Goal: Information Seeking & Learning: Learn about a topic

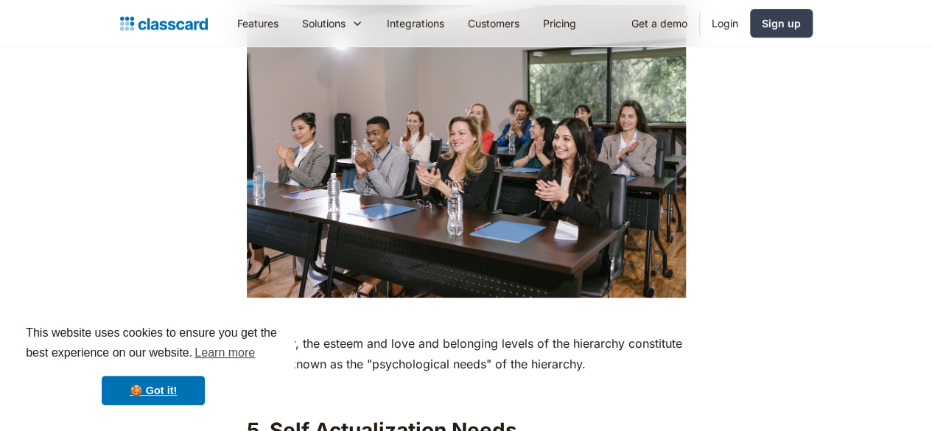
scroll to position [5818, 0]
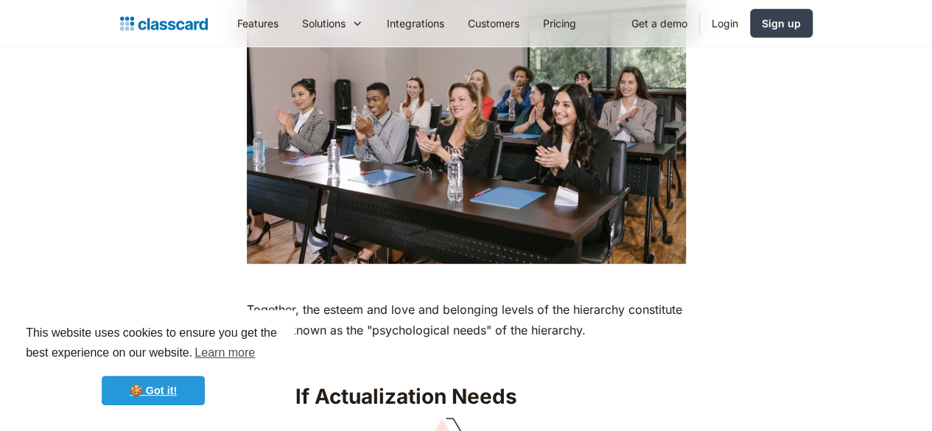
click at [166, 390] on link "🍪 Got it!" at bounding box center [153, 390] width 103 height 29
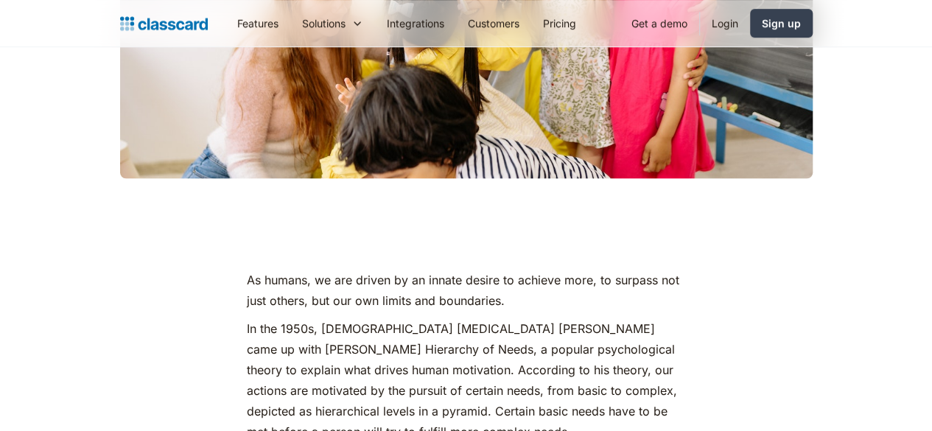
scroll to position [589, 0]
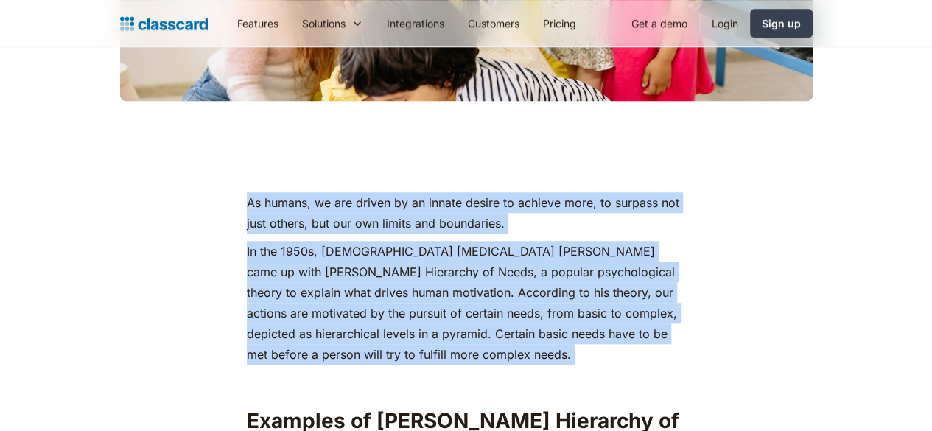
drag, startPoint x: 219, startPoint y: 106, endPoint x: 417, endPoint y: 332, distance: 300.6
copy div "As humans, we are driven by an innate desire to achieve more, to surpass not ju…"
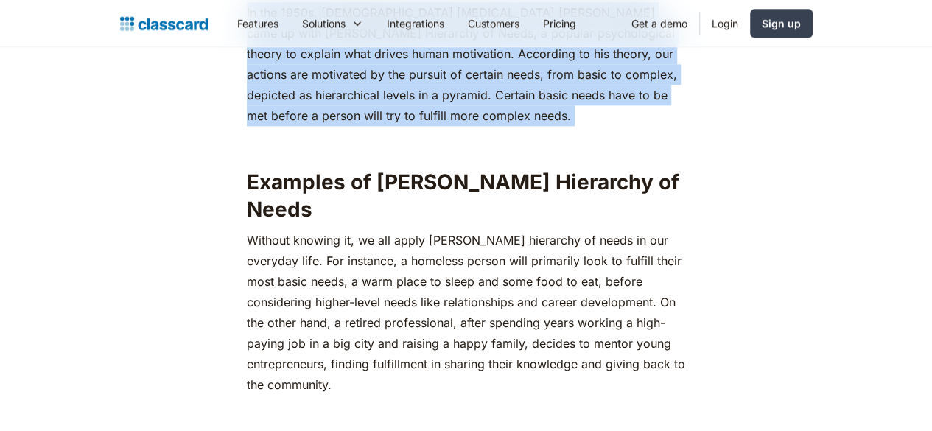
scroll to position [736, 0]
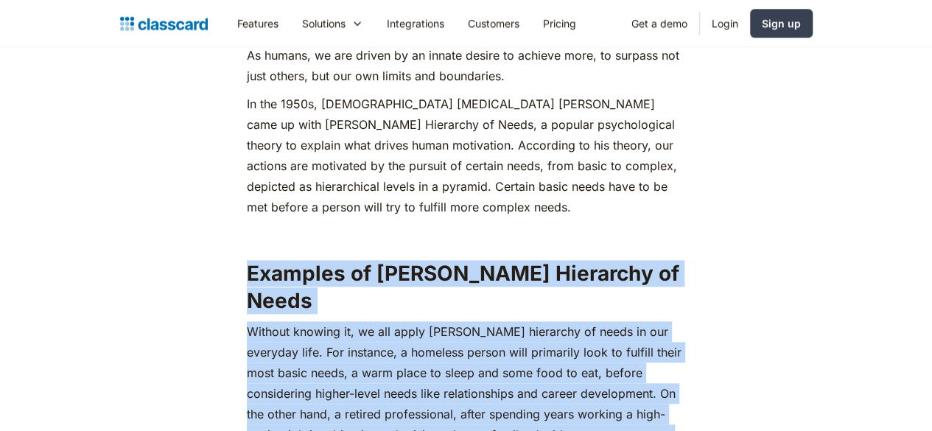
drag, startPoint x: 233, startPoint y: 220, endPoint x: 706, endPoint y: 381, distance: 499.3
copy div "Examples of [PERSON_NAME] Hierarchy of Needs ‍Without knowing it, we all apply …"
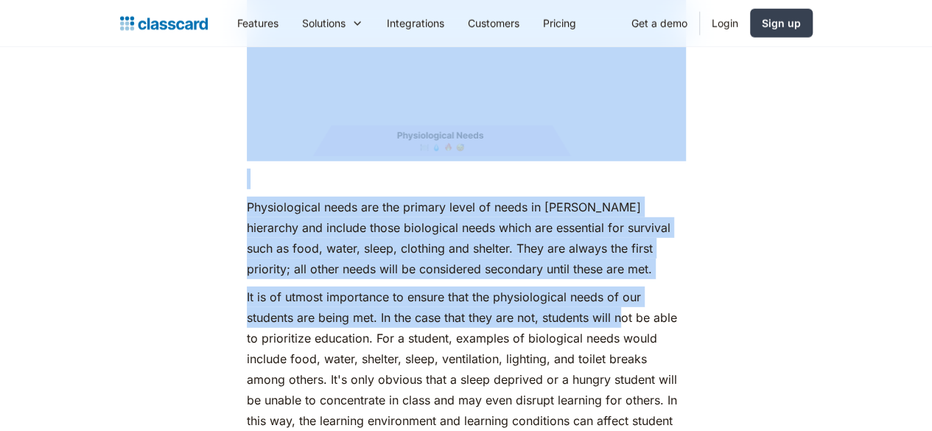
scroll to position [1988, 0]
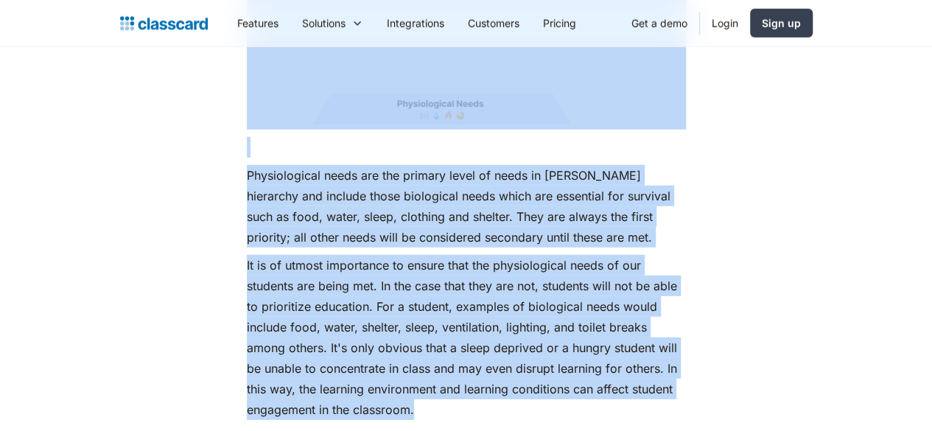
drag, startPoint x: 233, startPoint y: 113, endPoint x: 557, endPoint y: 334, distance: 392.6
copy div "Here’s a comprehensive guide on applying [PERSON_NAME] Hierarchy of Needs for s…"
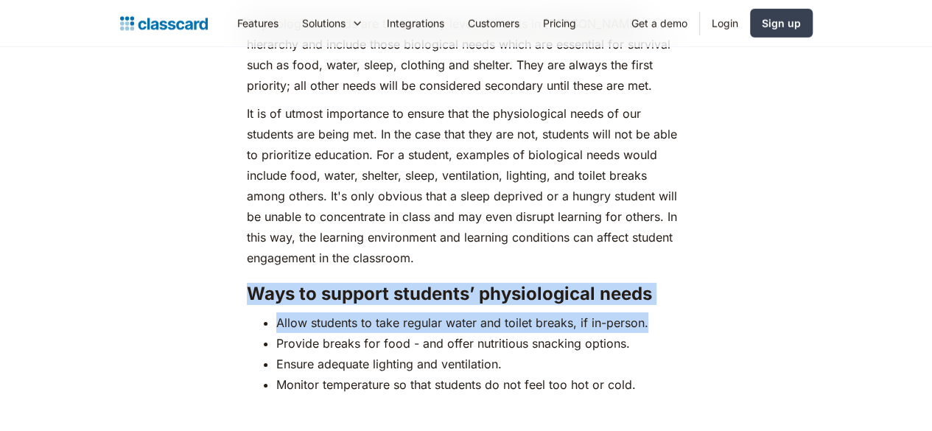
scroll to position [2136, 0]
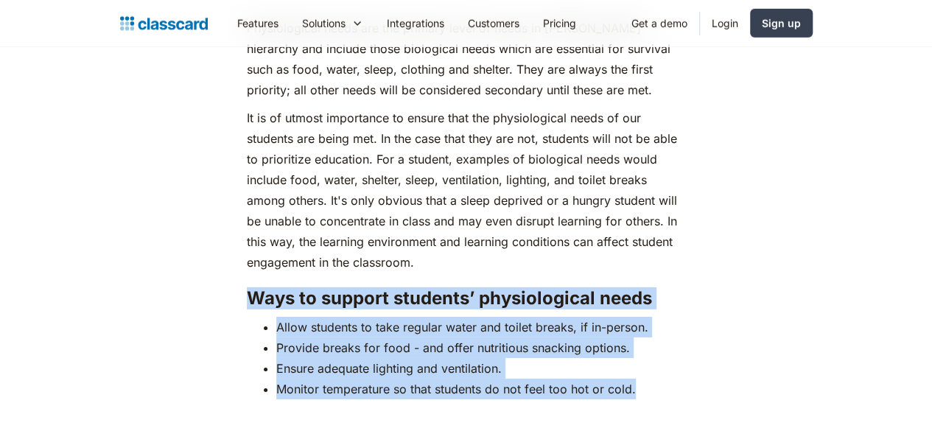
drag, startPoint x: 237, startPoint y: 145, endPoint x: 655, endPoint y: 309, distance: 448.4
copy div "Ways to support students’ physiological needs Allow students to take regular wa…"
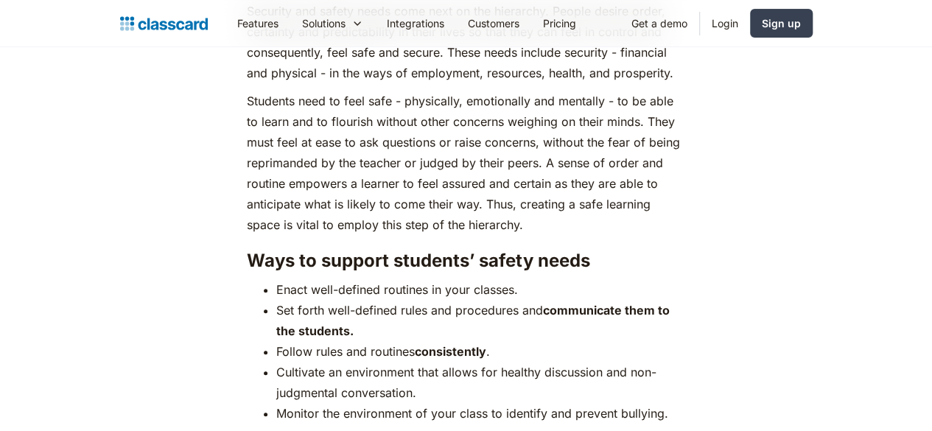
scroll to position [2946, 0]
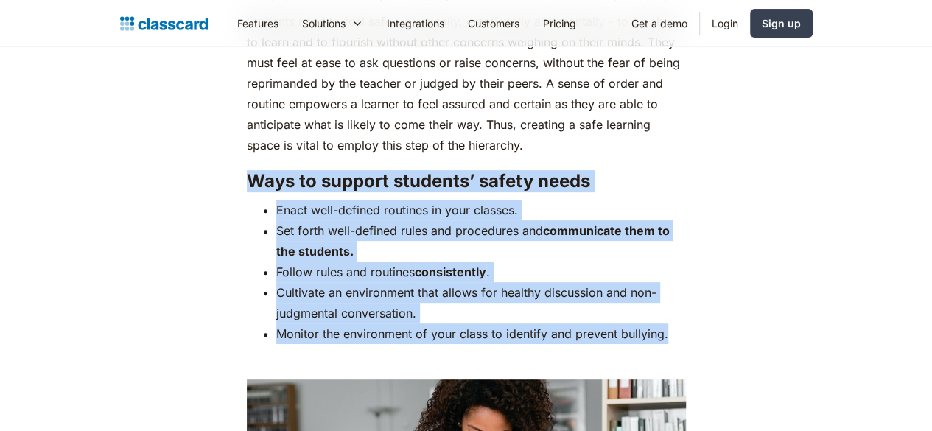
drag, startPoint x: 232, startPoint y: 113, endPoint x: 703, endPoint y: 270, distance: 496.0
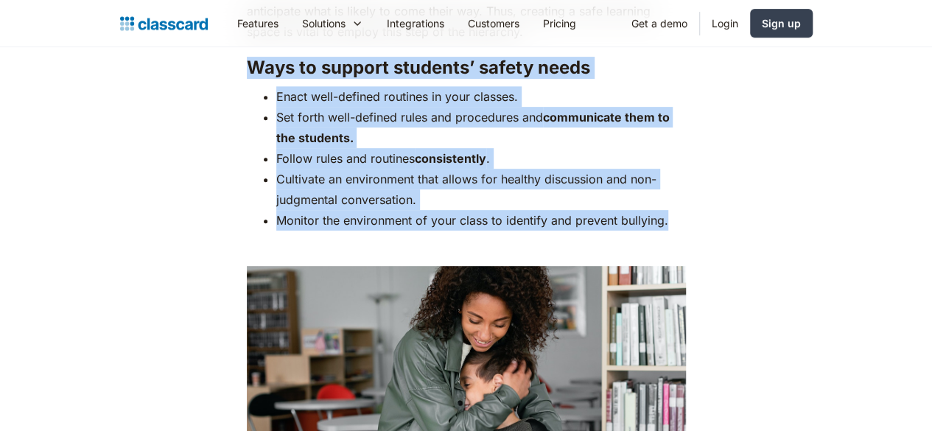
scroll to position [3167, 0]
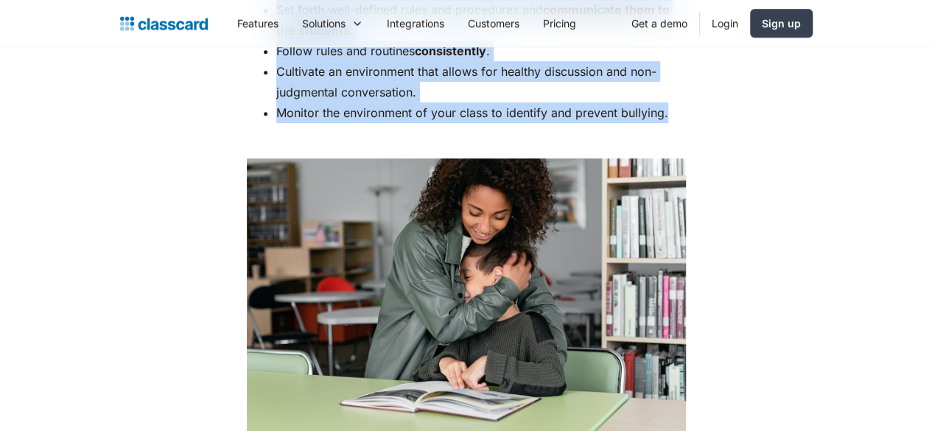
copy div "Ways to support students’ safety needs Enact well-defined routines in your clas…"
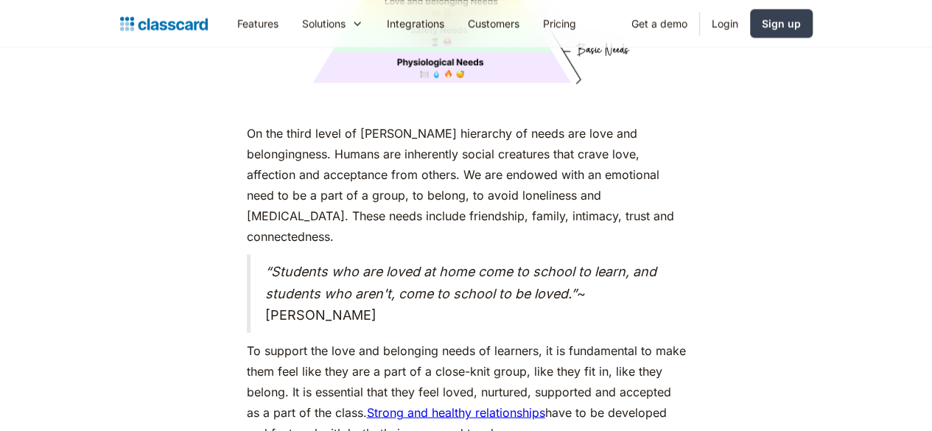
scroll to position [4198, 0]
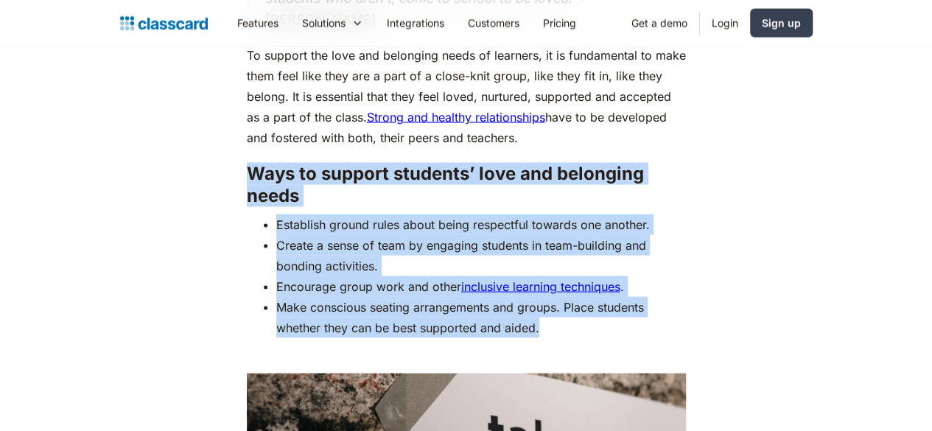
drag, startPoint x: 236, startPoint y: 108, endPoint x: 491, endPoint y: 245, distance: 289.6
copy div "Ways to support students’ love and belonging needs Establish ground rules about…"
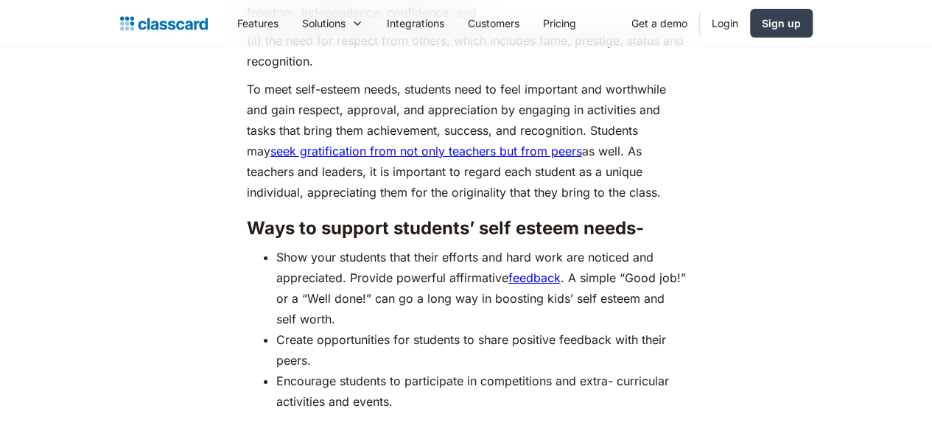
scroll to position [5376, 0]
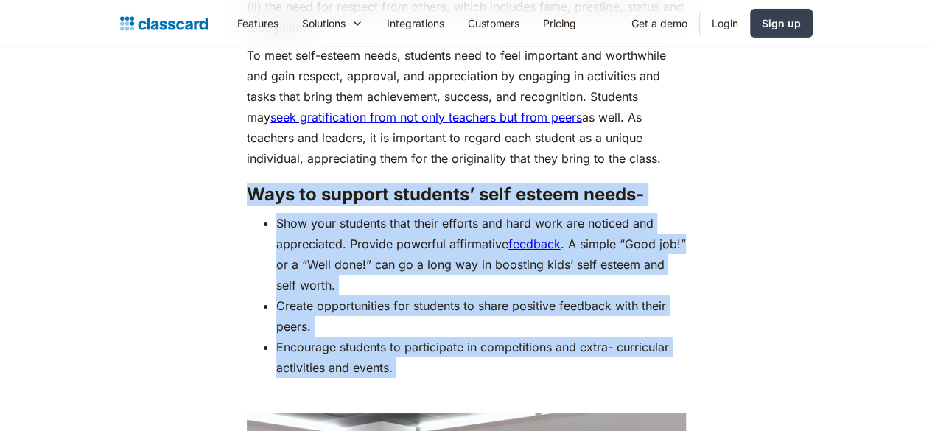
drag, startPoint x: 239, startPoint y: 129, endPoint x: 434, endPoint y: 328, distance: 278.6
copy div "Ways to support students’ self esteem needs- Show your students that their effo…"
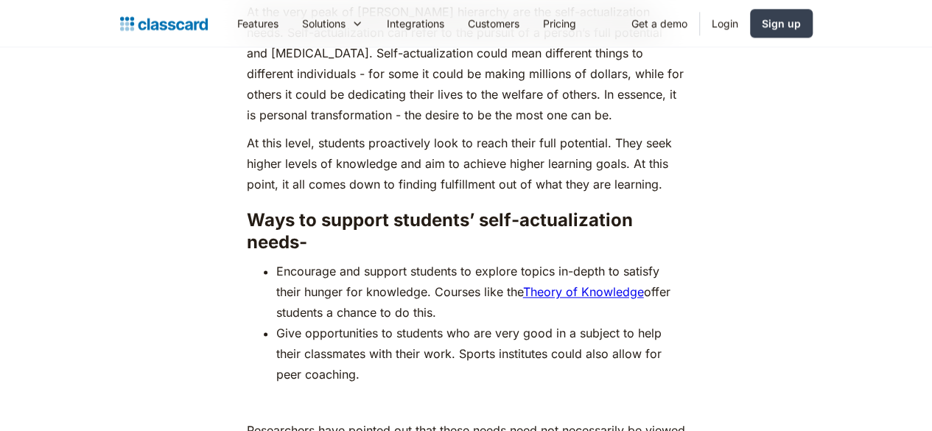
scroll to position [6554, 0]
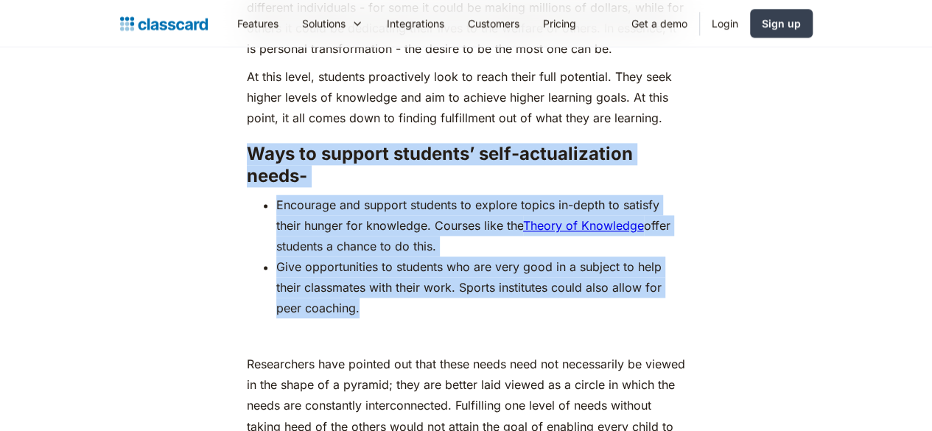
drag, startPoint x: 245, startPoint y: 120, endPoint x: 414, endPoint y: 249, distance: 212.3
copy div "Ways to support students’ self-actualization needs- Encourage and support stude…"
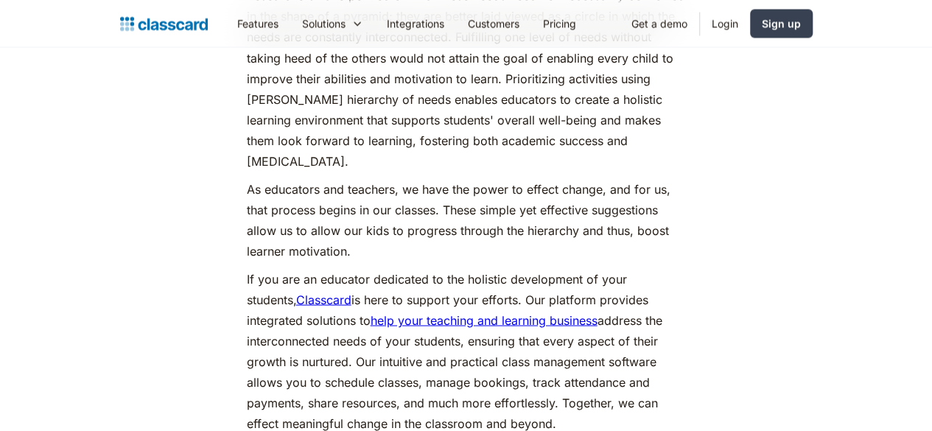
scroll to position [6702, 0]
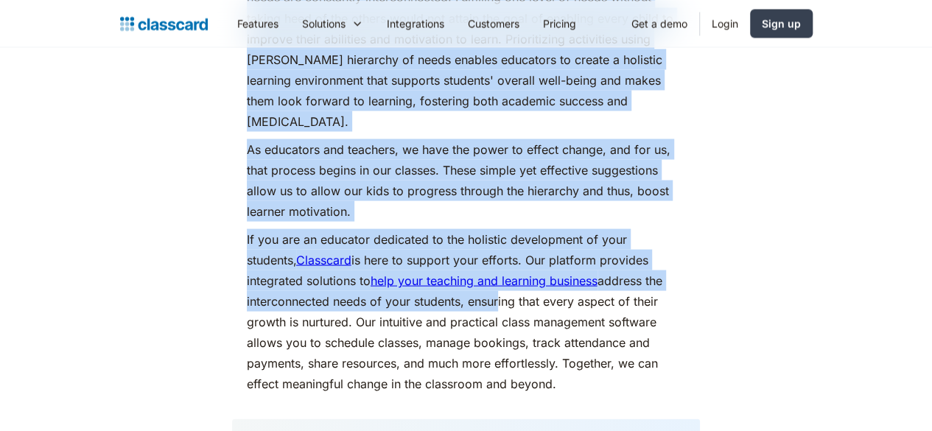
scroll to position [6996, 0]
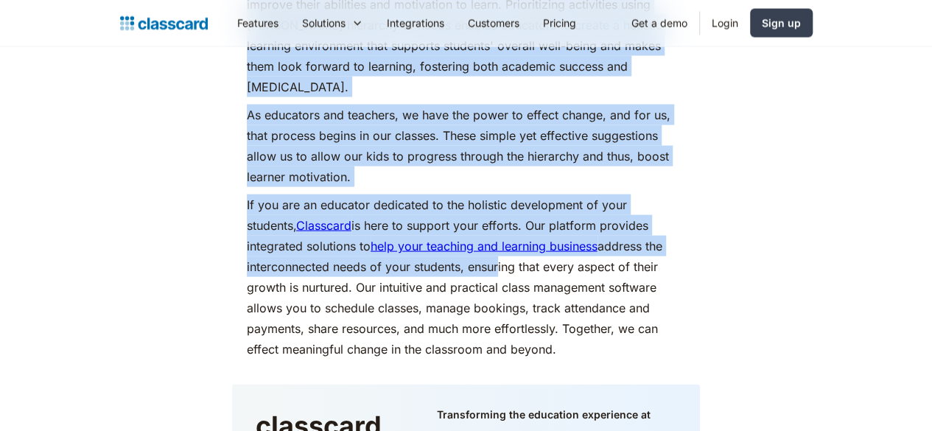
drag, startPoint x: 233, startPoint y: 155, endPoint x: 415, endPoint y: 268, distance: 213.7
copy div "Researchers have pointed out that these needs need not necessarily be viewed in…"
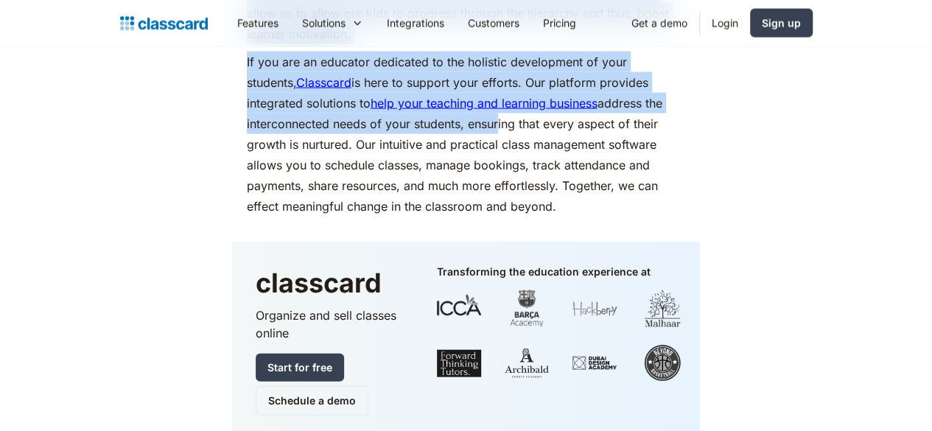
scroll to position [7143, 0]
